Goal: Transaction & Acquisition: Purchase product/service

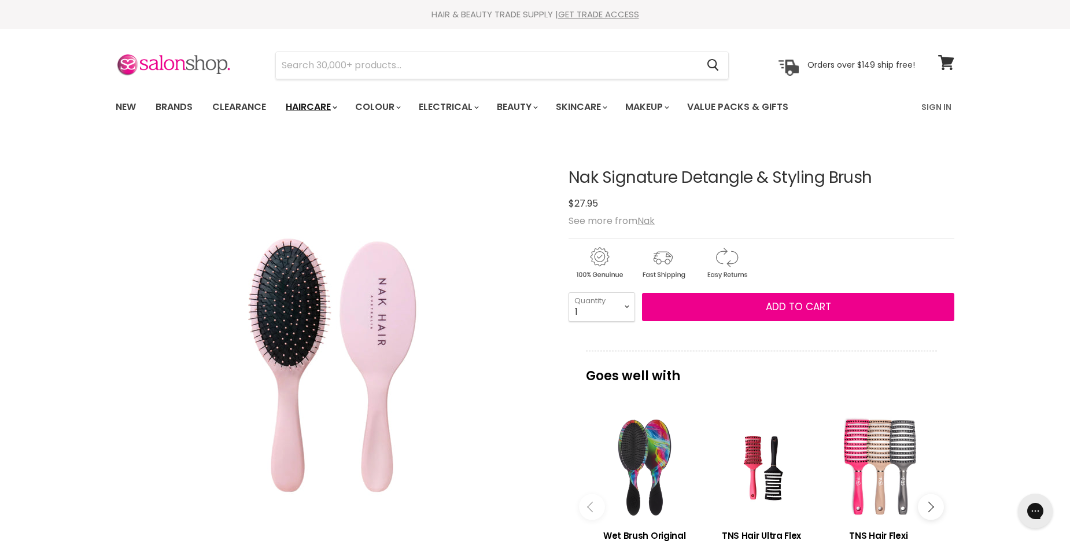
click at [300, 105] on link "Haircare" at bounding box center [310, 107] width 67 height 24
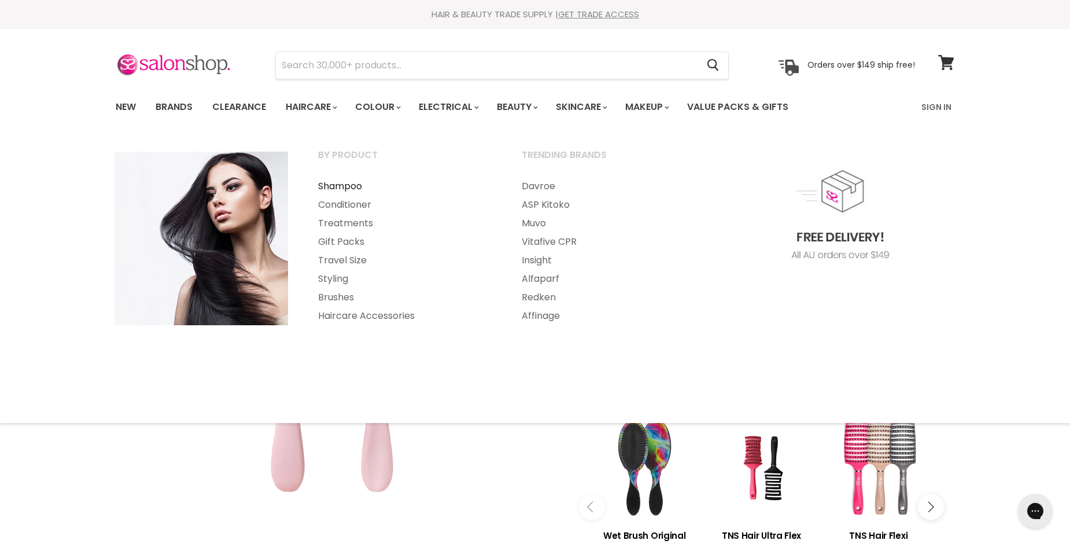
click at [333, 184] on link "Shampoo" at bounding box center [404, 186] width 201 height 19
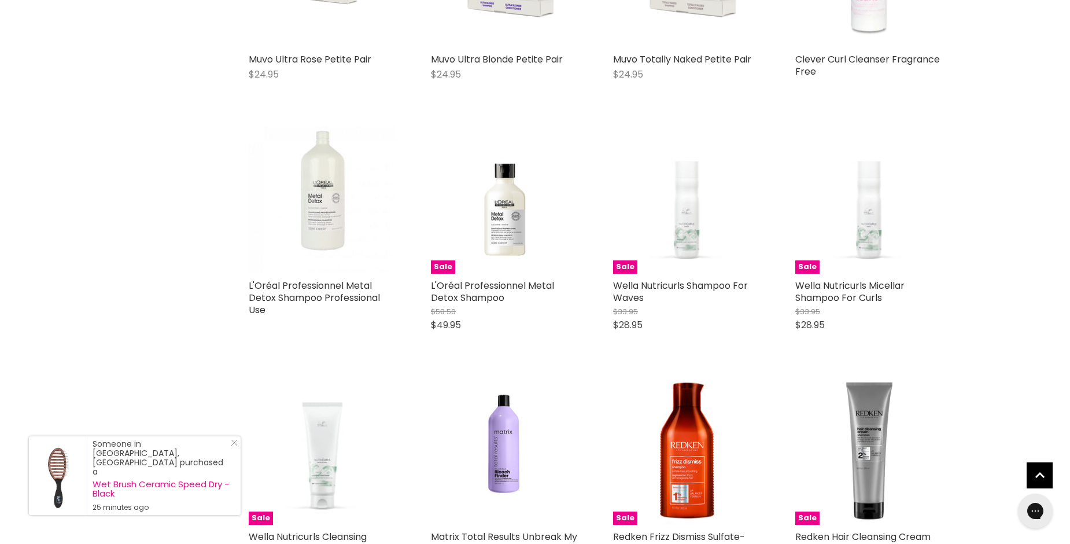
scroll to position [17633, 0]
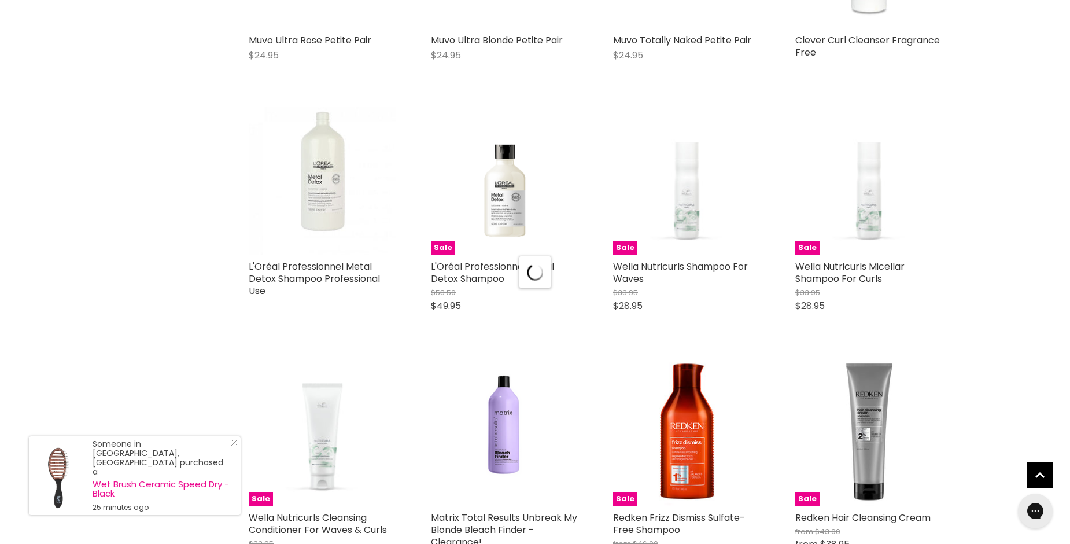
scroll to position [18292, 0]
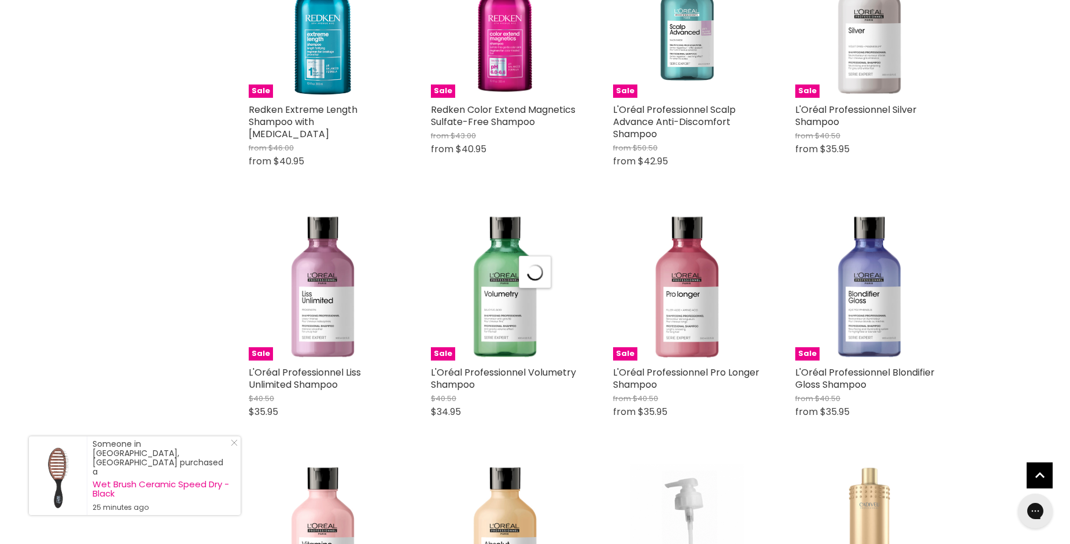
scroll to position [21320, 0]
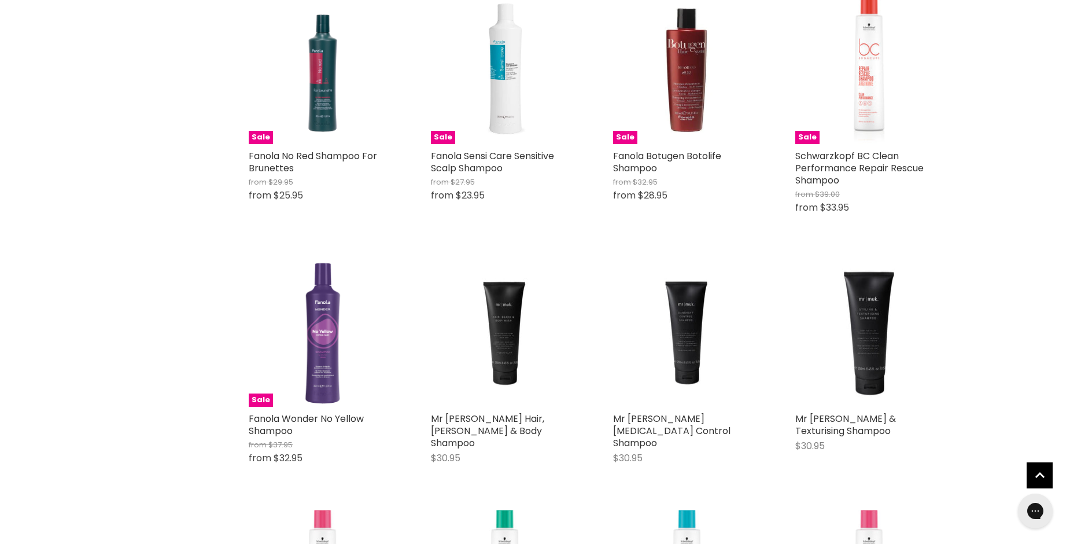
scroll to position [11760, 0]
